Goal: Task Accomplishment & Management: Manage account settings

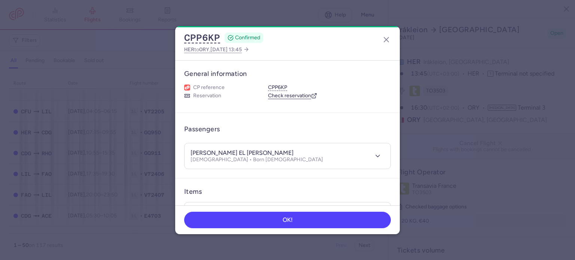
select select "days"
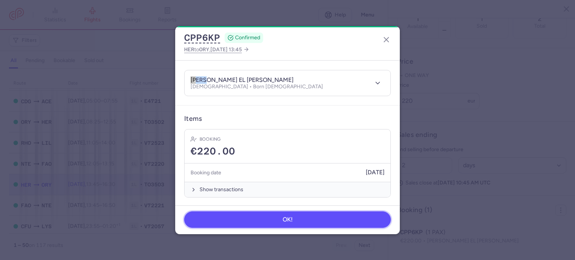
click at [249, 220] on button "OK!" at bounding box center [287, 220] width 207 height 16
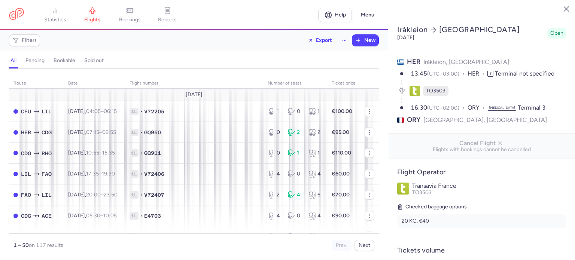
select select "days"
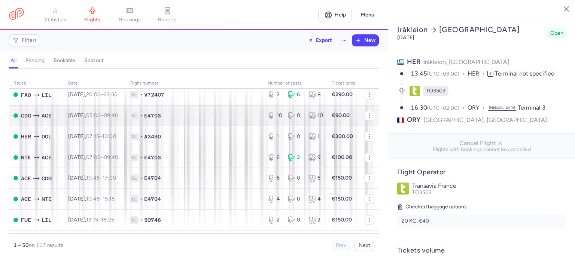
scroll to position [935, 0]
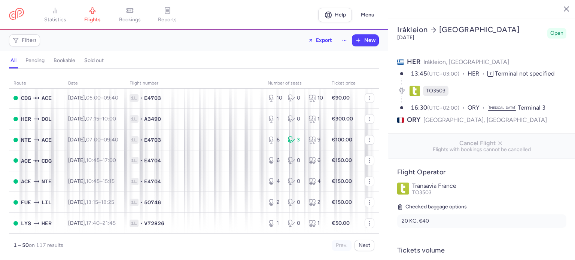
click at [363, 252] on div "route date Flight number number of seats Ticket price [DATE] CFU LIL [DATE] 04:…" at bounding box center [194, 166] width 388 height 187
click at [365, 248] on button "Next" at bounding box center [365, 245] width 20 height 11
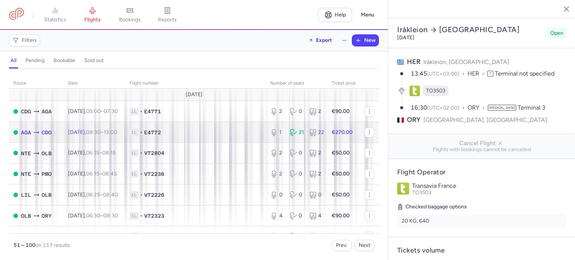
click at [96, 131] on span "[DATE] 08:30 – 13:00 +0" at bounding box center [92, 132] width 49 height 6
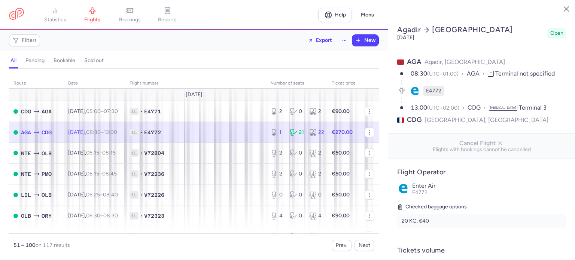
click at [525, 115] on p "CDG [GEOGRAPHIC_DATA], [GEOGRAPHIC_DATA]" at bounding box center [481, 119] width 169 height 9
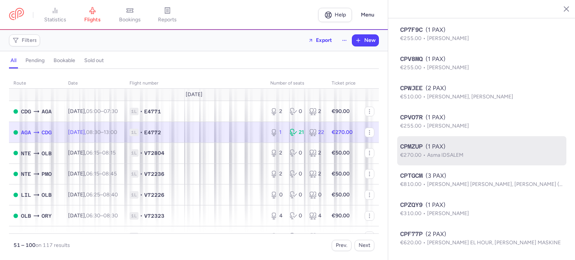
scroll to position [684, 0]
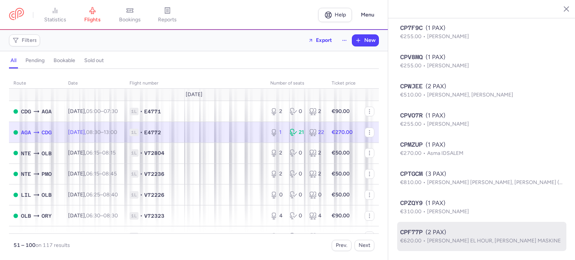
click at [460, 236] on div "CPF77P (2 PAX)" at bounding box center [481, 232] width 163 height 9
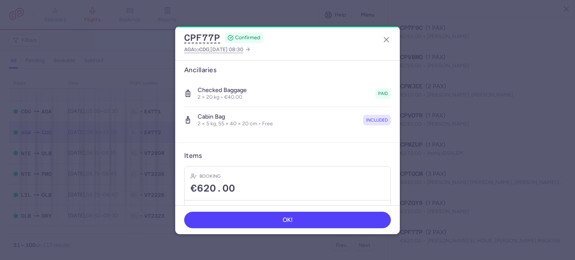
scroll to position [184, 0]
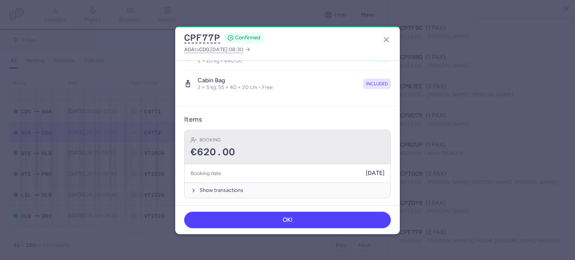
click at [284, 152] on div "€620.00" at bounding box center [288, 152] width 194 height 11
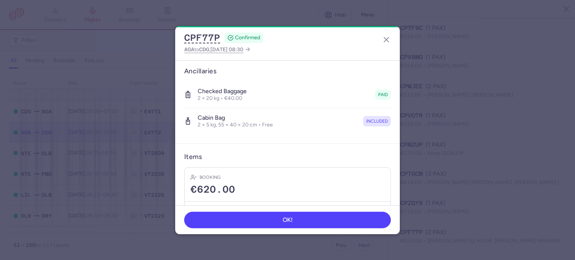
scroll to position [0, 0]
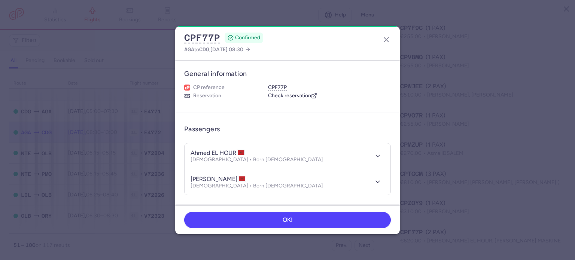
drag, startPoint x: 212, startPoint y: 151, endPoint x: 238, endPoint y: 151, distance: 26.2
click at [238, 151] on h4 "ahmed EL HOUR" at bounding box center [218, 152] width 54 height 7
copy h4 "EL HOUR"
drag, startPoint x: 210, startPoint y: 151, endPoint x: 189, endPoint y: 150, distance: 21.0
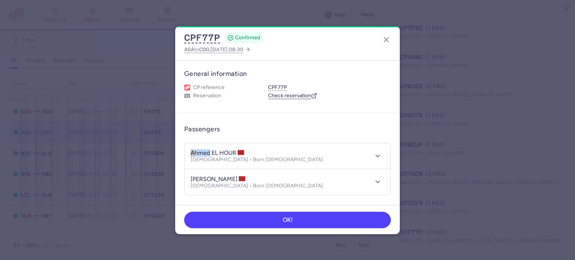
click at [189, 150] on header "ahmed EL HOUR [DEMOGRAPHIC_DATA] • Born [DEMOGRAPHIC_DATA]" at bounding box center [288, 156] width 206 height 26
copy h4 "[PERSON_NAME]"
drag, startPoint x: 209, startPoint y: 177, endPoint x: 237, endPoint y: 175, distance: 27.4
click at [237, 176] on h4 "[PERSON_NAME]" at bounding box center [218, 179] width 55 height 7
copy h4 "MASKINE"
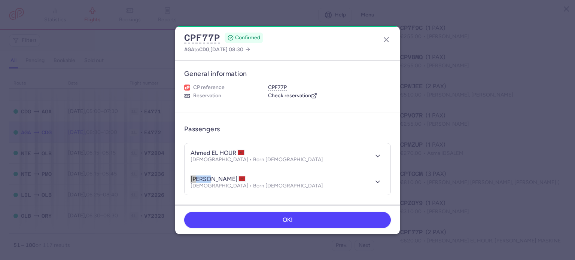
drag, startPoint x: 207, startPoint y: 179, endPoint x: 176, endPoint y: 175, distance: 30.6
click at [178, 175] on article "Passengers [PERSON_NAME] EL HOUR [DEMOGRAPHIC_DATA] • Born [DEMOGRAPHIC_DATA] […" at bounding box center [287, 159] width 225 height 92
copy h4 "[PERSON_NAME]"
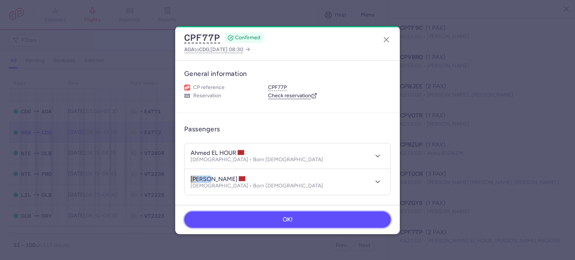
click at [279, 216] on button "OK!" at bounding box center [287, 220] width 207 height 16
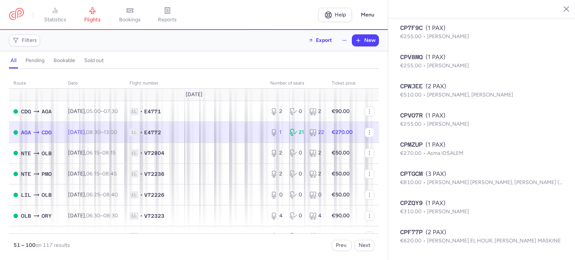
click at [270, 135] on icon at bounding box center [273, 132] width 7 height 7
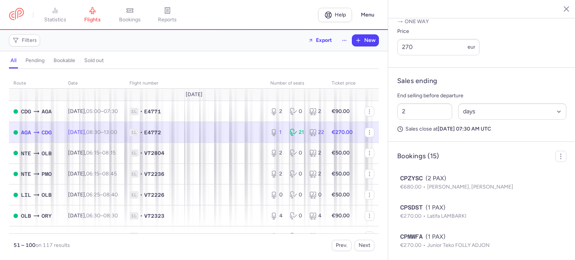
scroll to position [122, 0]
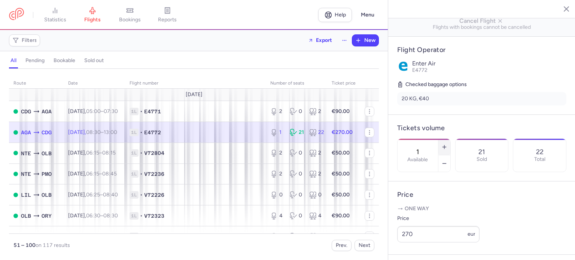
click at [448, 144] on icon "button" at bounding box center [445, 147] width 6 height 6
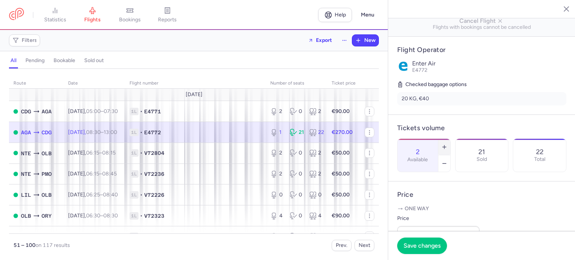
click at [448, 144] on icon "button" at bounding box center [445, 147] width 6 height 6
type input "6"
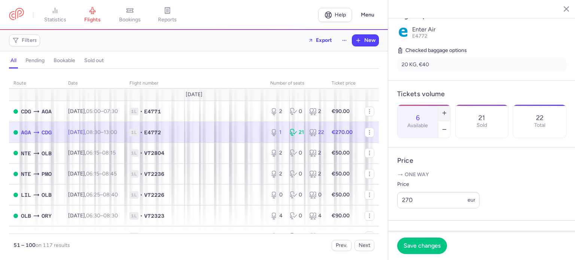
scroll to position [197, 0]
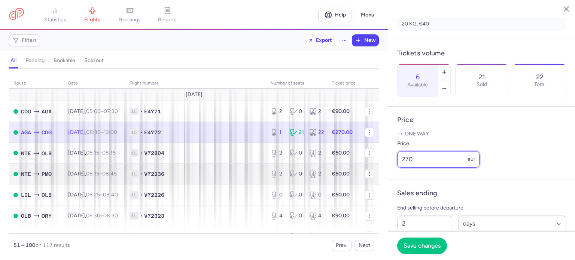
drag, startPoint x: 419, startPoint y: 182, endPoint x: 364, endPoint y: 176, distance: 56.2
click at [364, 176] on div "statistics flights bookings reports Help Menu Filters Export New all pending bo…" at bounding box center [287, 130] width 575 height 260
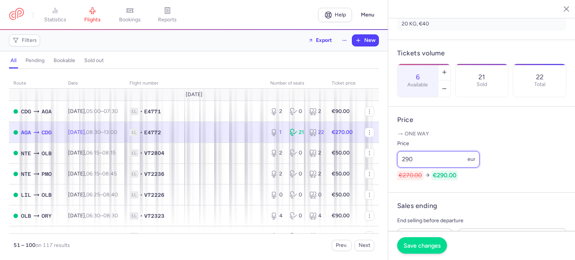
type input "290"
click at [419, 245] on span "Save changes" at bounding box center [422, 245] width 37 height 7
